Goal: Task Accomplishment & Management: Use online tool/utility

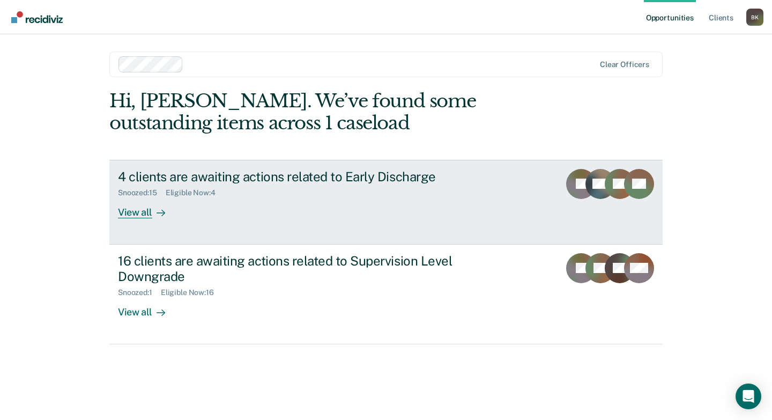
click at [255, 184] on div "4 clients are awaiting actions related to Early Discharge" at bounding box center [306, 177] width 377 height 16
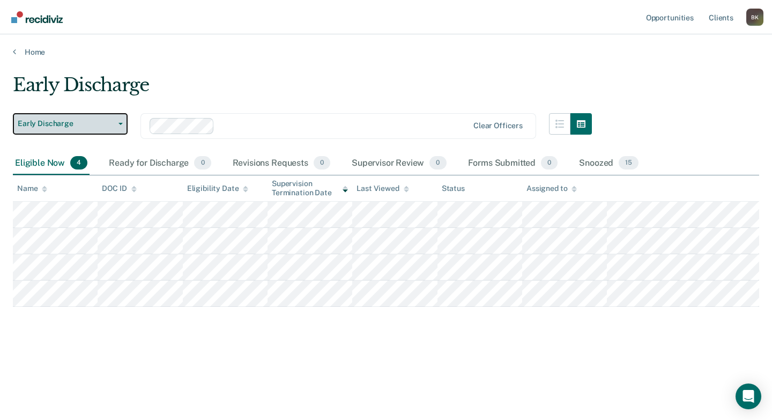
click at [72, 119] on span "Early Discharge" at bounding box center [66, 123] width 97 height 9
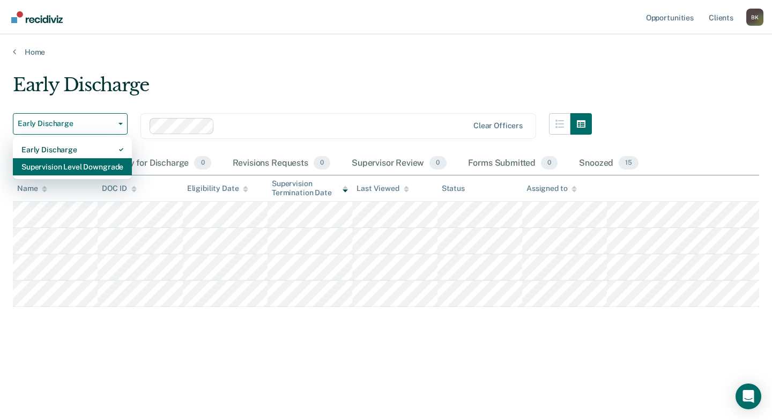
click at [61, 162] on div "Supervision Level Downgrade" at bounding box center [72, 166] width 102 height 17
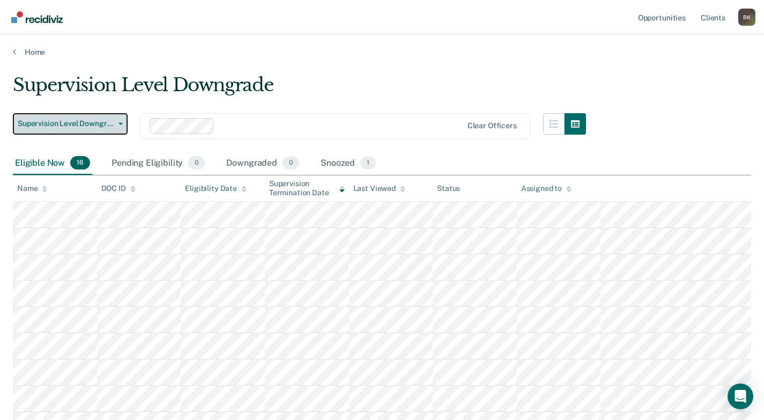
scroll to position [45, 0]
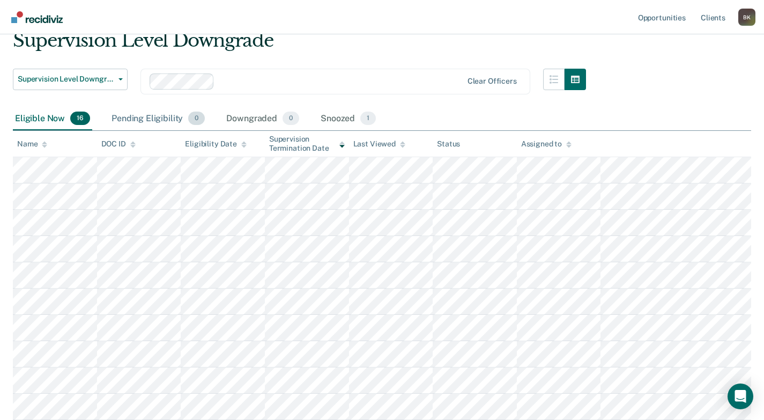
click at [116, 119] on div "Pending Eligibility 0" at bounding box center [158, 119] width 98 height 24
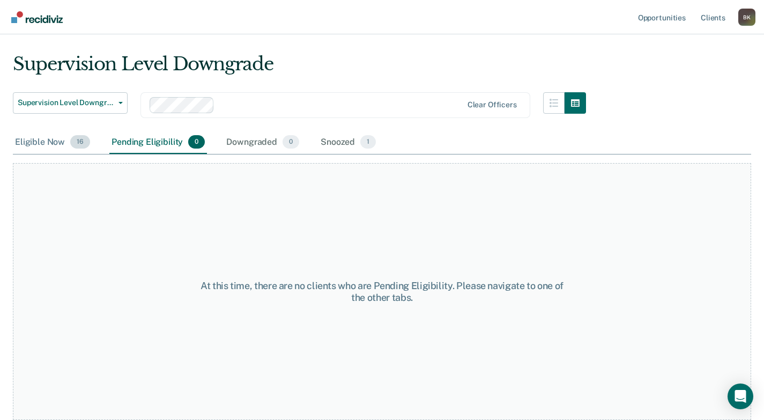
click at [40, 142] on div "Eligible Now 16" at bounding box center [52, 143] width 79 height 24
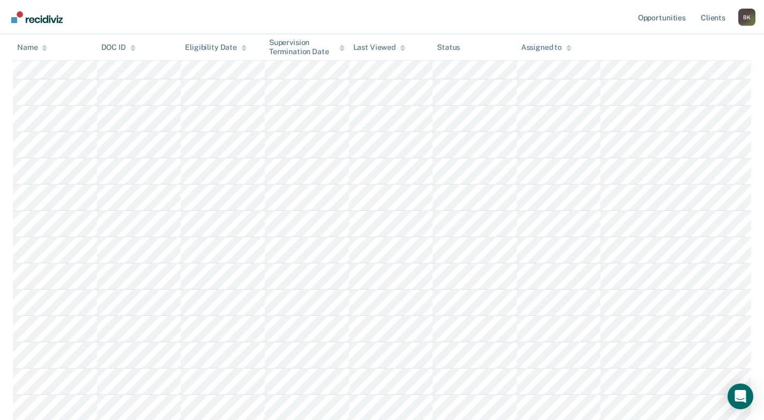
scroll to position [41, 0]
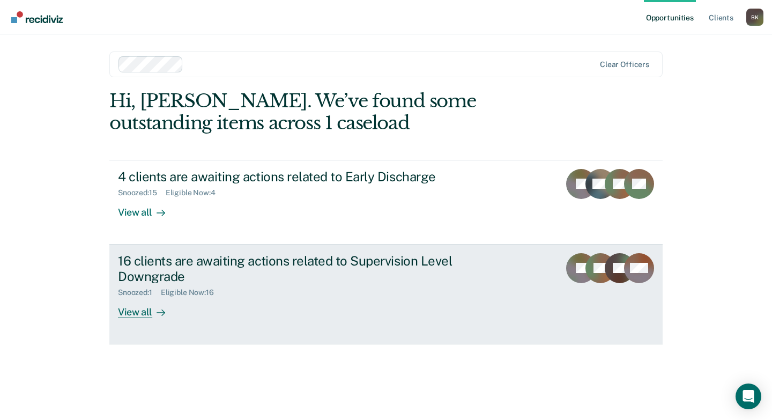
click at [159, 260] on div "16 clients are awaiting actions related to Supervision Level Downgrade" at bounding box center [306, 268] width 377 height 31
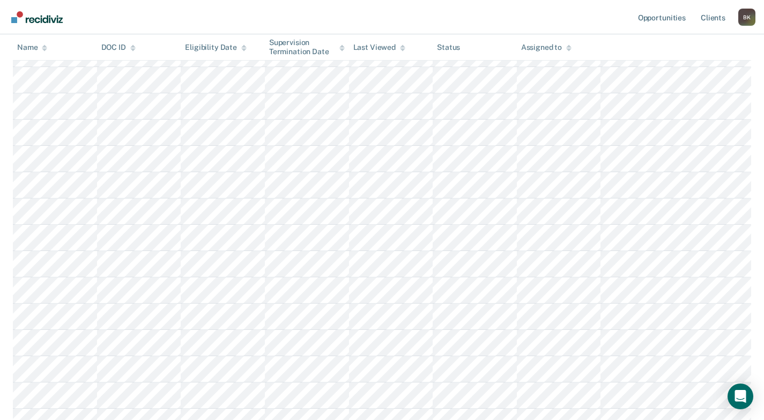
scroll to position [202, 0]
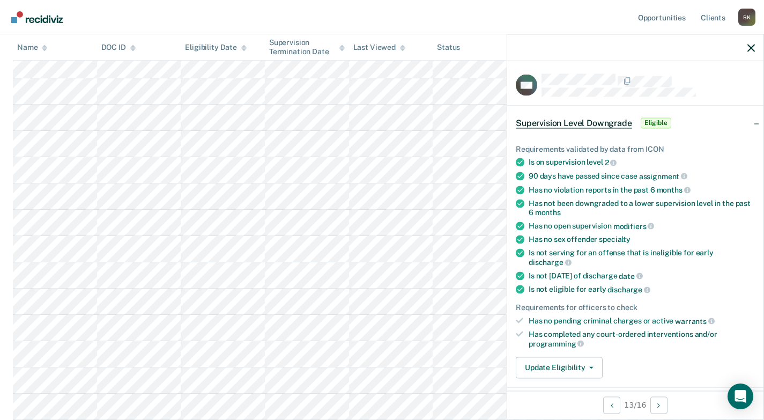
click at [517, 287] on icon at bounding box center [520, 289] width 9 height 9
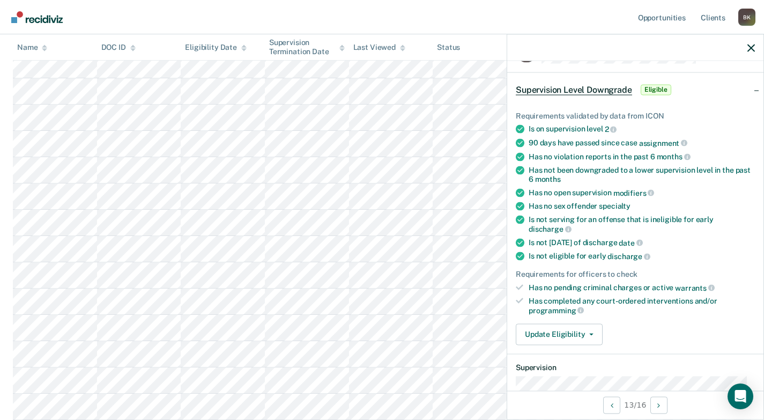
scroll to position [0, 0]
